Goal: Task Accomplishment & Management: Use online tool/utility

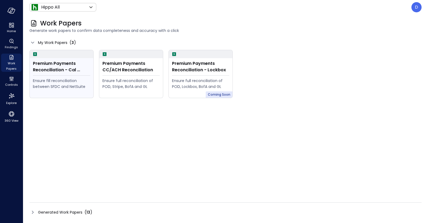
click at [69, 86] on div "Ensure fill reconciliation between SFDC and NetSuite" at bounding box center [61, 84] width 57 height 12
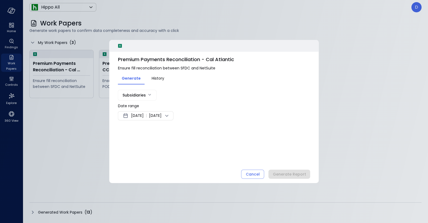
click at [147, 117] on span "|" at bounding box center [146, 115] width 1 height 6
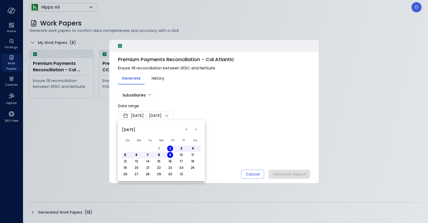
click at [188, 128] on button "<" at bounding box center [186, 130] width 10 height 10
click at [136, 148] on button "1" at bounding box center [137, 148] width 6 height 6
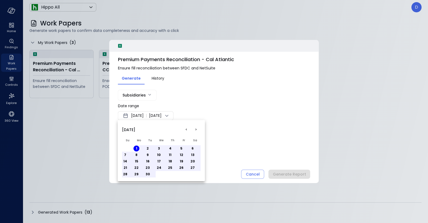
click at [148, 172] on button "30" at bounding box center [148, 174] width 6 height 6
click at [289, 152] on div at bounding box center [214, 111] width 428 height 223
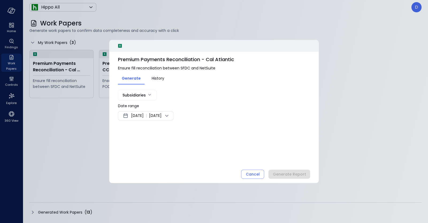
click at [290, 172] on div "Cancel Generate Report" at bounding box center [275, 173] width 69 height 9
click at [275, 168] on div "Premium Payments Reconciliation - Cal Atlantic Ensure fill reconciliation betwe…" at bounding box center [213, 111] width 209 height 143
click at [276, 172] on div "Cancel Generate Report" at bounding box center [275, 173] width 69 height 9
click at [162, 114] on span "[DATE]" at bounding box center [155, 115] width 13 height 6
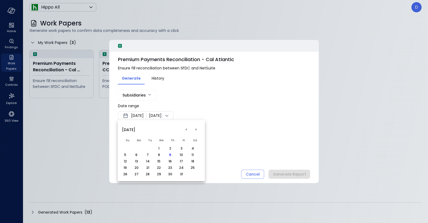
click at [177, 158] on td "16" at bounding box center [172, 161] width 11 height 6
click at [186, 132] on button "<" at bounding box center [186, 130] width 10 height 10
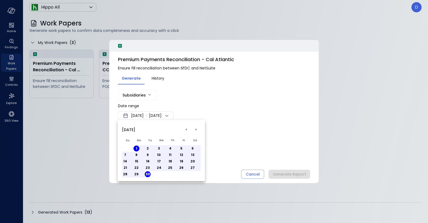
click at [147, 101] on div at bounding box center [214, 111] width 428 height 223
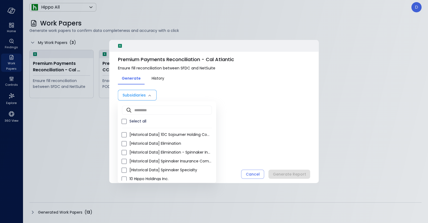
click at [143, 94] on body "Home Findings Work Papers Controls Explore 360 View Hippo All ******* ​ D Work …" at bounding box center [214, 111] width 428 height 223
click at [131, 121] on span "Select all" at bounding box center [170, 121] width 82 height 6
type input "**********"
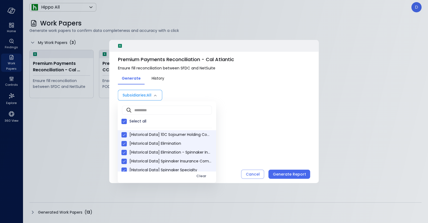
click at [286, 169] on div at bounding box center [214, 111] width 428 height 223
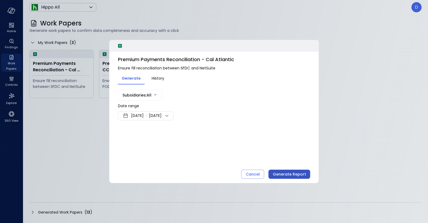
click at [288, 172] on div "Generate Report" at bounding box center [289, 174] width 33 height 7
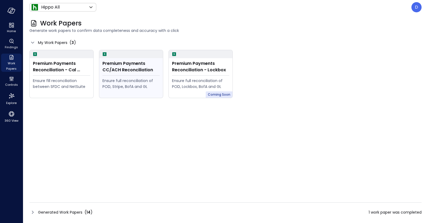
click at [122, 73] on div "Premium Payments CC/ACH Reconciliation" at bounding box center [130, 66] width 57 height 13
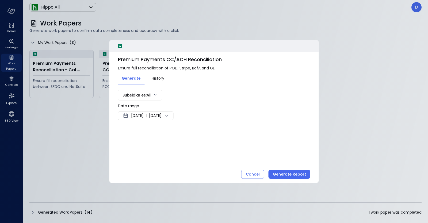
click at [136, 117] on span "[DATE]" at bounding box center [137, 115] width 13 height 6
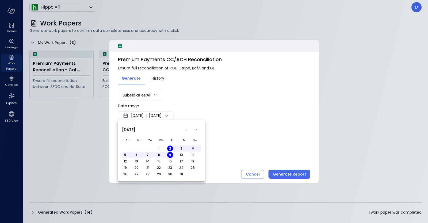
click at [184, 128] on button "<" at bounding box center [186, 130] width 10 height 10
click at [136, 146] on button "1" at bounding box center [137, 148] width 6 height 6
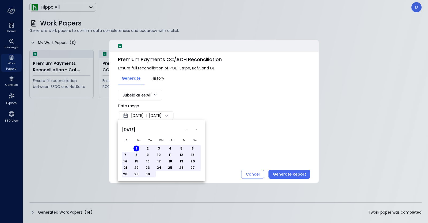
click at [147, 171] on td "30" at bounding box center [149, 174] width 11 height 6
click at [150, 171] on button "30" at bounding box center [148, 174] width 6 height 6
click at [291, 172] on div at bounding box center [214, 111] width 428 height 223
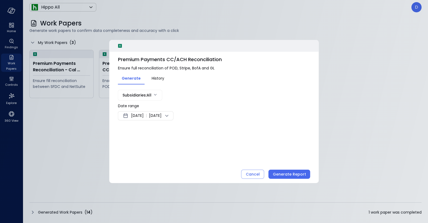
click at [291, 172] on div "Generate Report" at bounding box center [289, 174] width 33 height 7
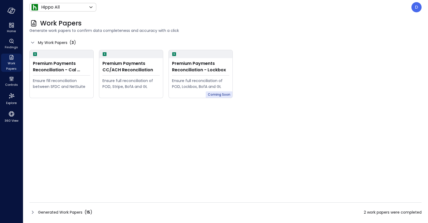
click at [35, 211] on icon at bounding box center [32, 212] width 6 height 6
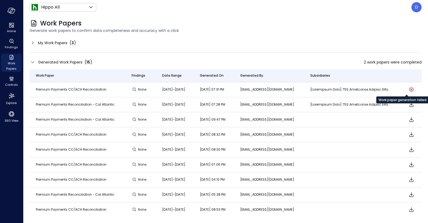
click at [408, 87] on icon "Work paper generation failed" at bounding box center [411, 89] width 6 height 6
click at [366, 85] on td at bounding box center [353, 89] width 98 height 15
click at [193, 89] on td "[DATE]-[DATE]" at bounding box center [175, 89] width 38 height 15
click at [37, 42] on div "My Work Papers ( 3 )" at bounding box center [52, 43] width 47 height 6
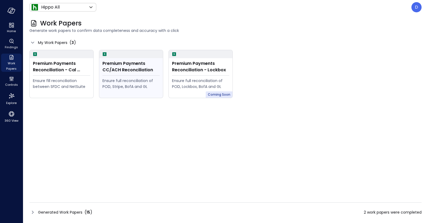
click at [104, 61] on div "Premium Payments CC/ACH Reconciliation" at bounding box center [130, 66] width 57 height 13
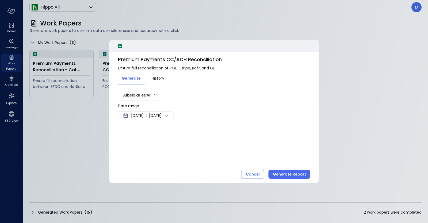
click at [162, 113] on span "[DATE]" at bounding box center [155, 115] width 13 height 6
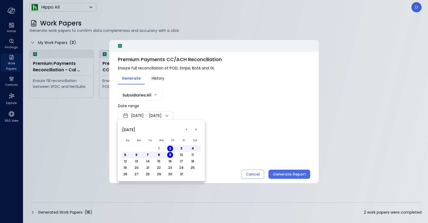
click at [185, 130] on button "<" at bounding box center [186, 130] width 10 height 10
click at [135, 147] on button "1" at bounding box center [137, 148] width 6 height 6
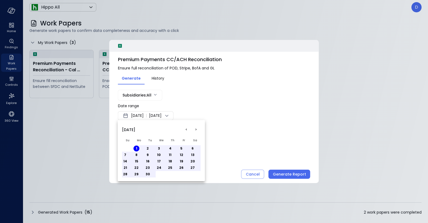
click at [148, 172] on button "30" at bounding box center [148, 174] width 6 height 6
click at [277, 173] on div at bounding box center [214, 111] width 428 height 223
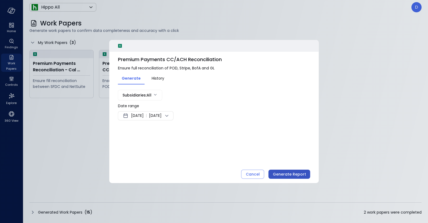
click at [277, 173] on div "Generate Report" at bounding box center [289, 174] width 33 height 7
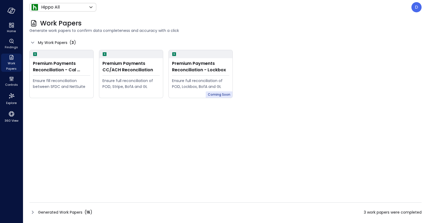
click at [44, 209] on span "Generated Work Papers" at bounding box center [60, 212] width 44 height 6
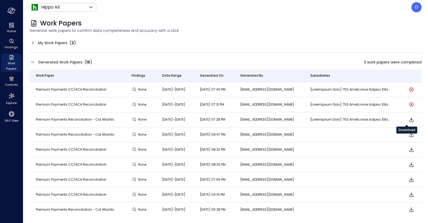
click at [409, 119] on icon "Download" at bounding box center [411, 119] width 6 height 6
